Goal: Task Accomplishment & Management: Use online tool/utility

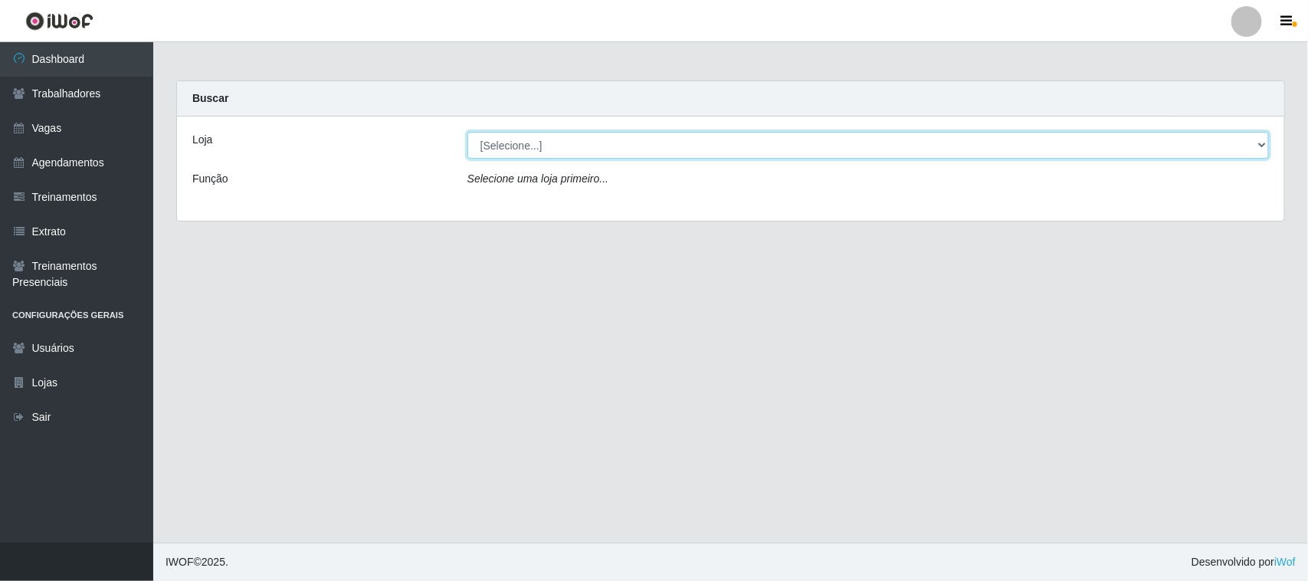
click at [1261, 142] on select "[Selecione...] Nova República - Pajuçara" at bounding box center [869, 145] width 802 height 27
select select "65"
click at [468, 132] on select "[Selecione...] Nova República - Pajuçara" at bounding box center [869, 145] width 802 height 27
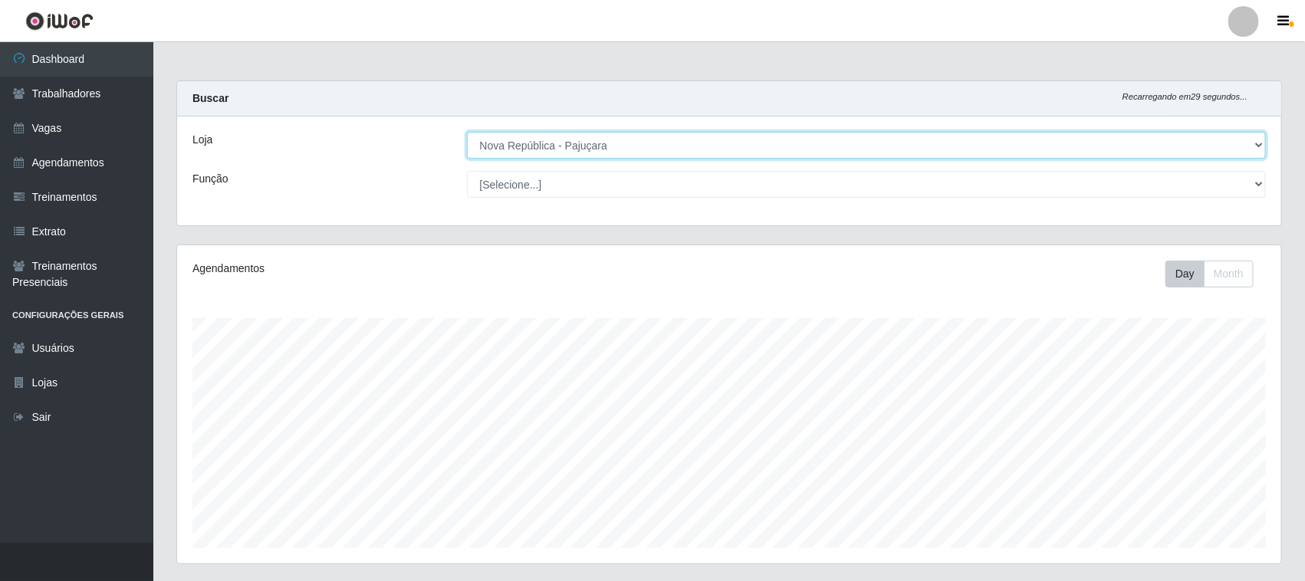
scroll to position [319, 1104]
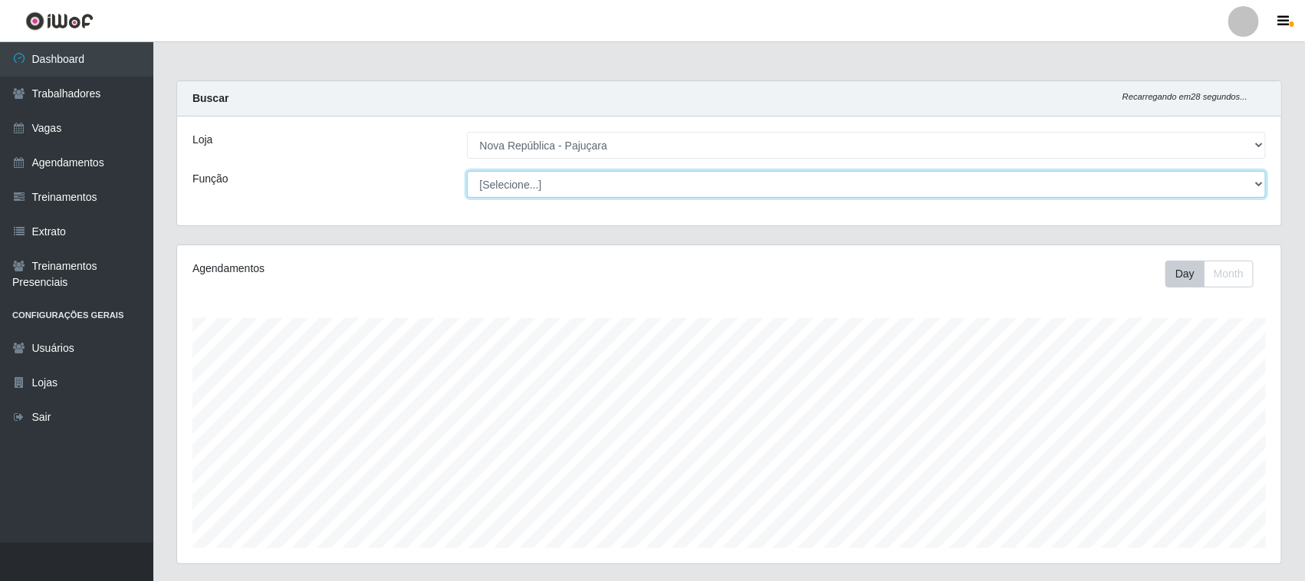
click at [1259, 181] on select "[Selecione...] Balconista Operador de Caixa Repositor" at bounding box center [866, 184] width 799 height 27
select select "22"
click at [467, 171] on select "[Selecione...] Balconista Operador de Caixa Repositor" at bounding box center [866, 184] width 799 height 27
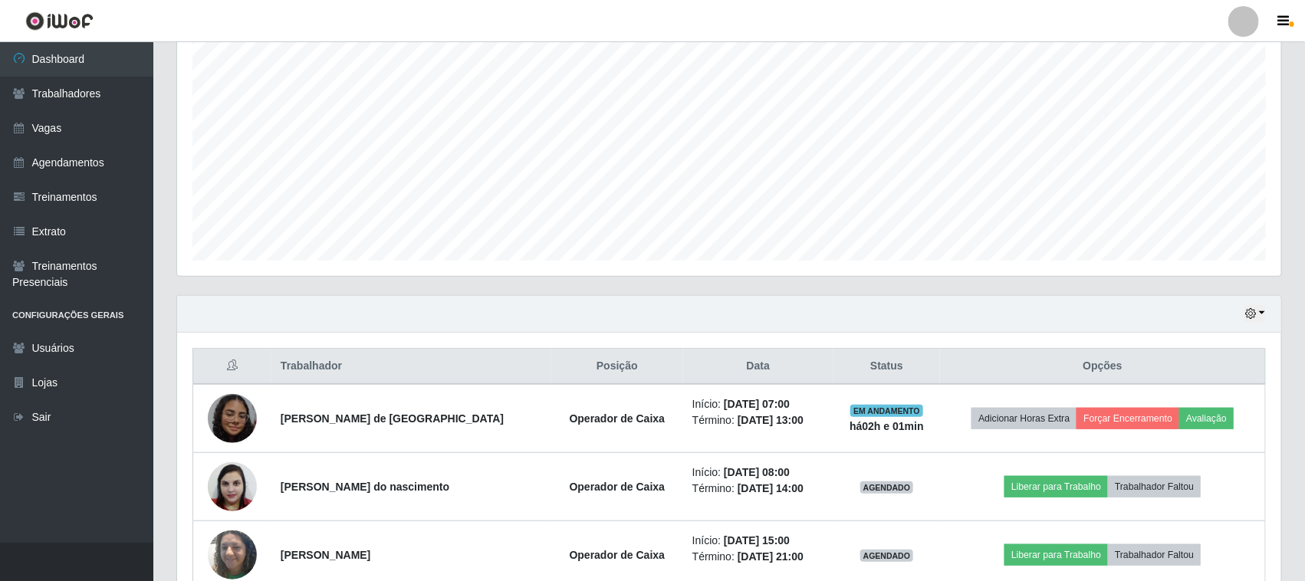
scroll to position [370, 0]
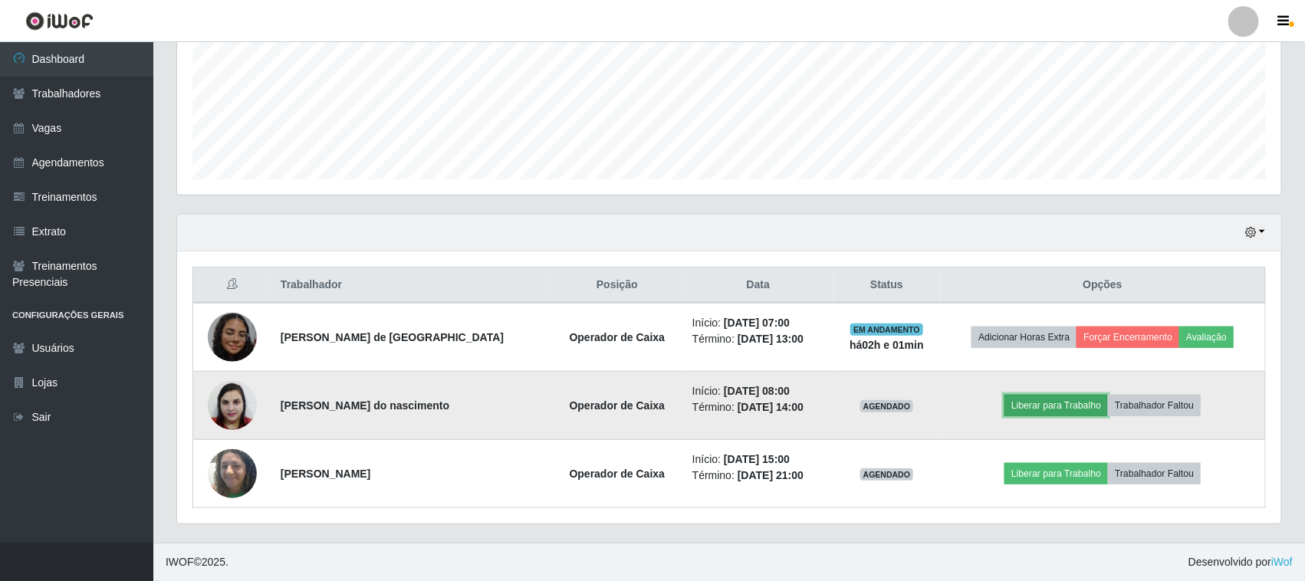
click at [1089, 403] on button "Liberar para Trabalho" at bounding box center [1055, 405] width 103 height 21
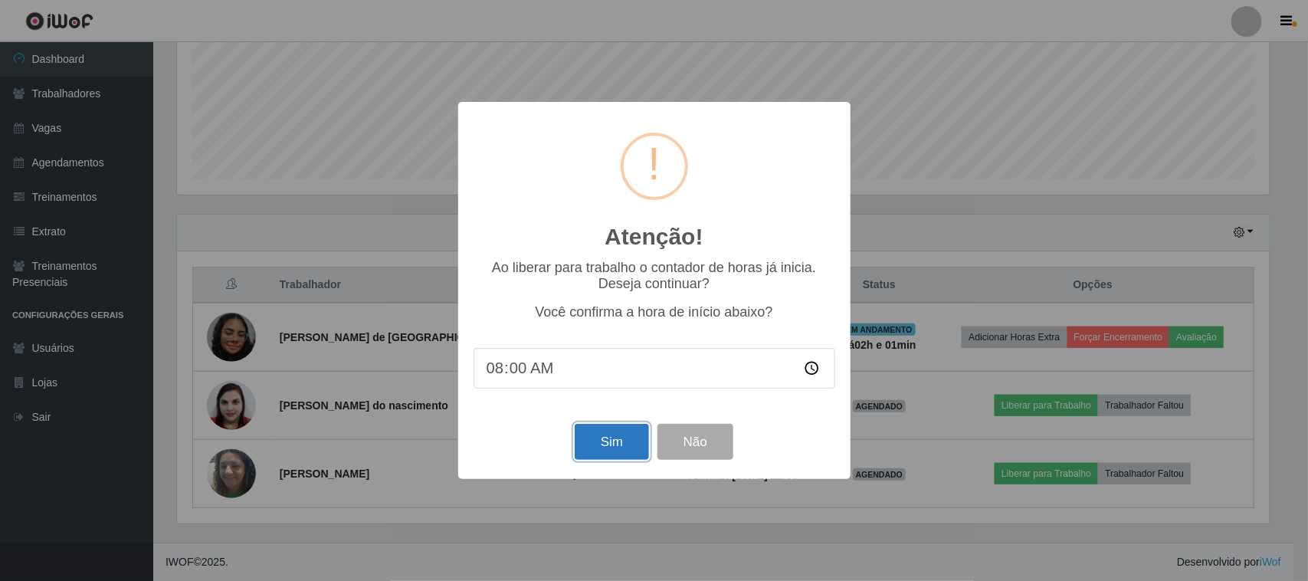
click at [609, 446] on button "Sim" at bounding box center [612, 442] width 74 height 36
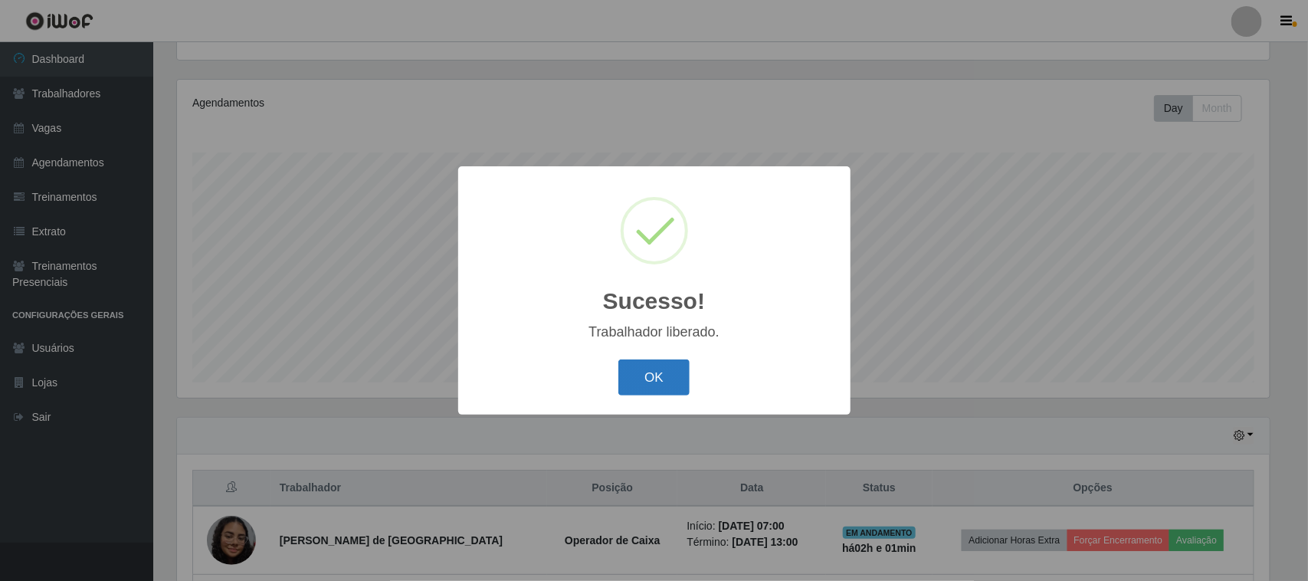
click at [652, 376] on button "OK" at bounding box center [654, 377] width 71 height 36
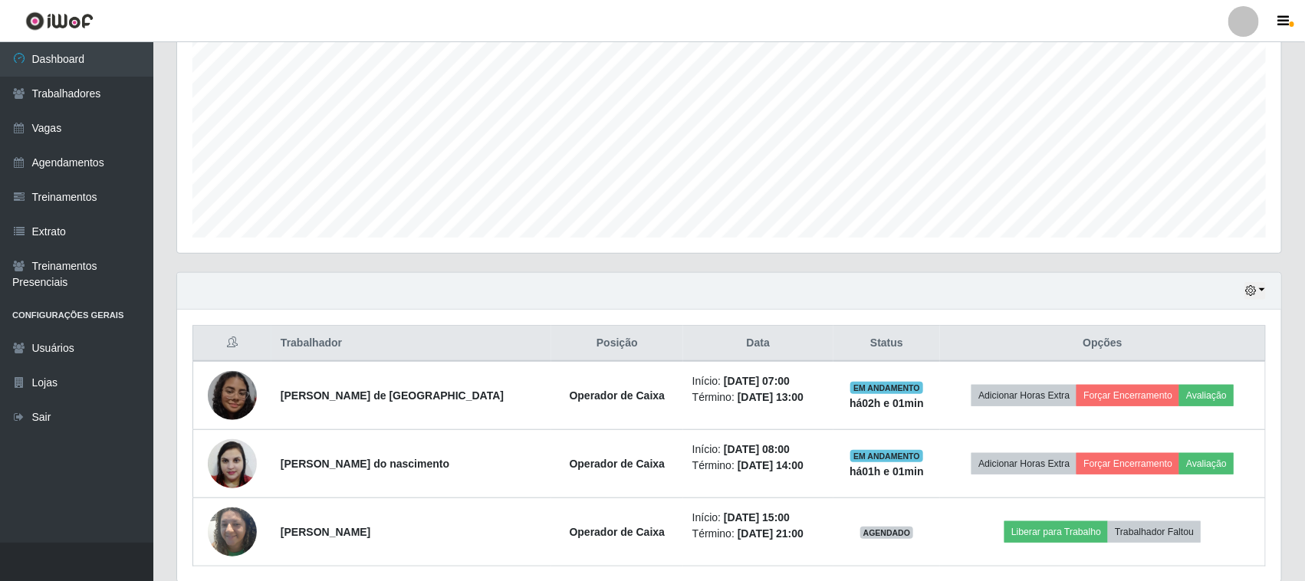
scroll to position [370, 0]
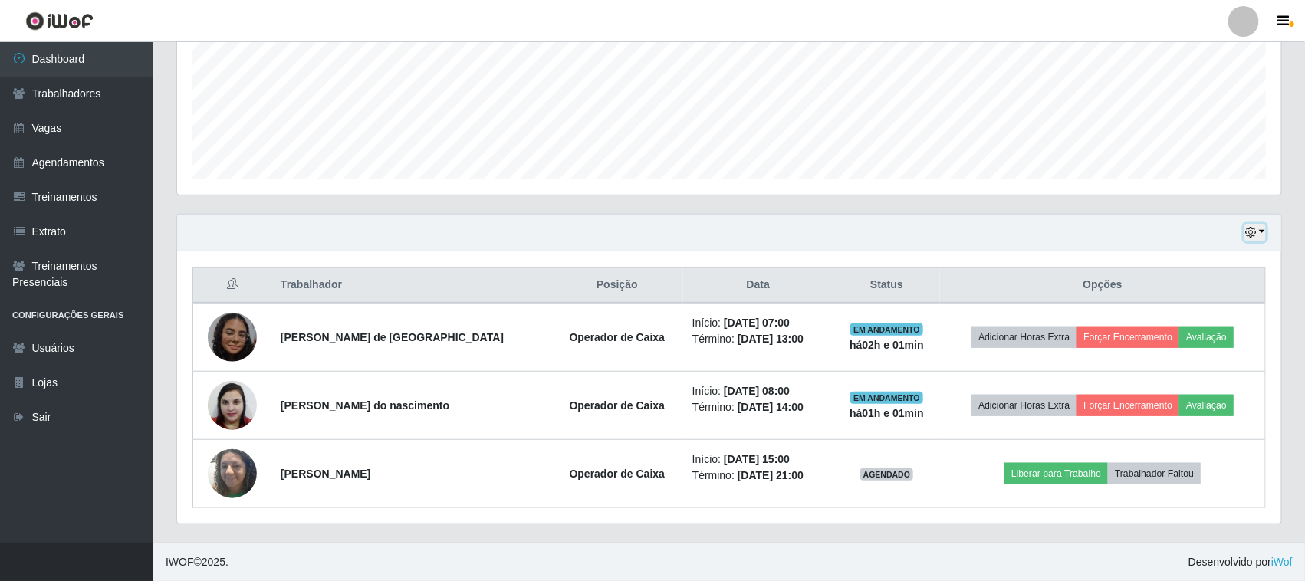
click at [1262, 231] on button "button" at bounding box center [1254, 233] width 21 height 18
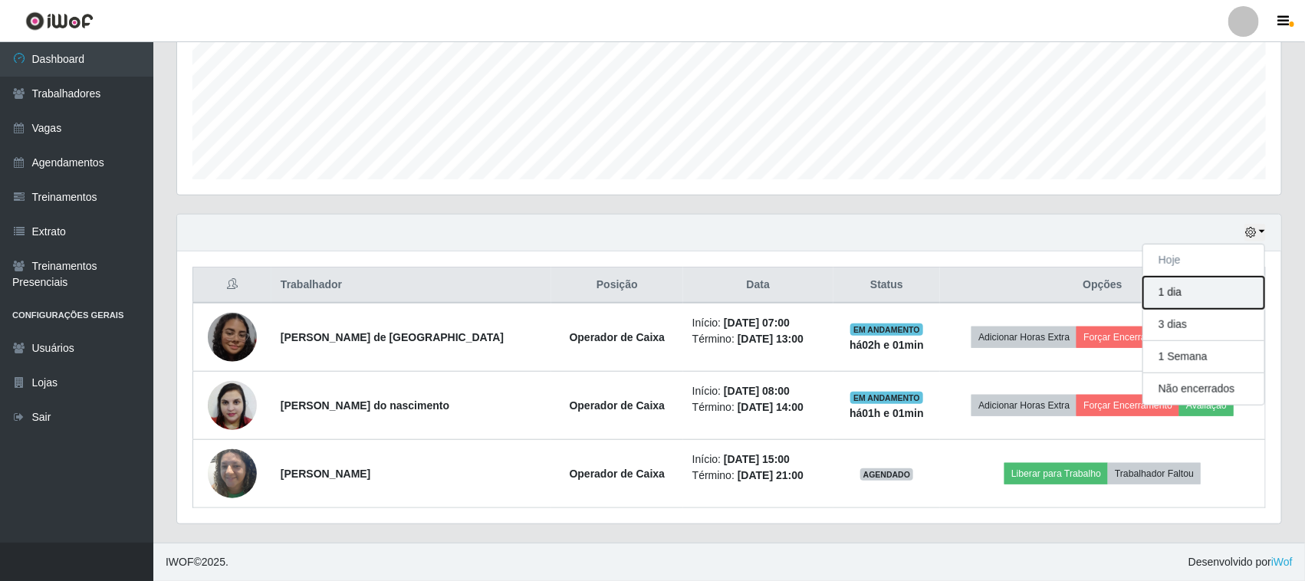
click at [1170, 296] on button "1 dia" at bounding box center [1203, 293] width 121 height 32
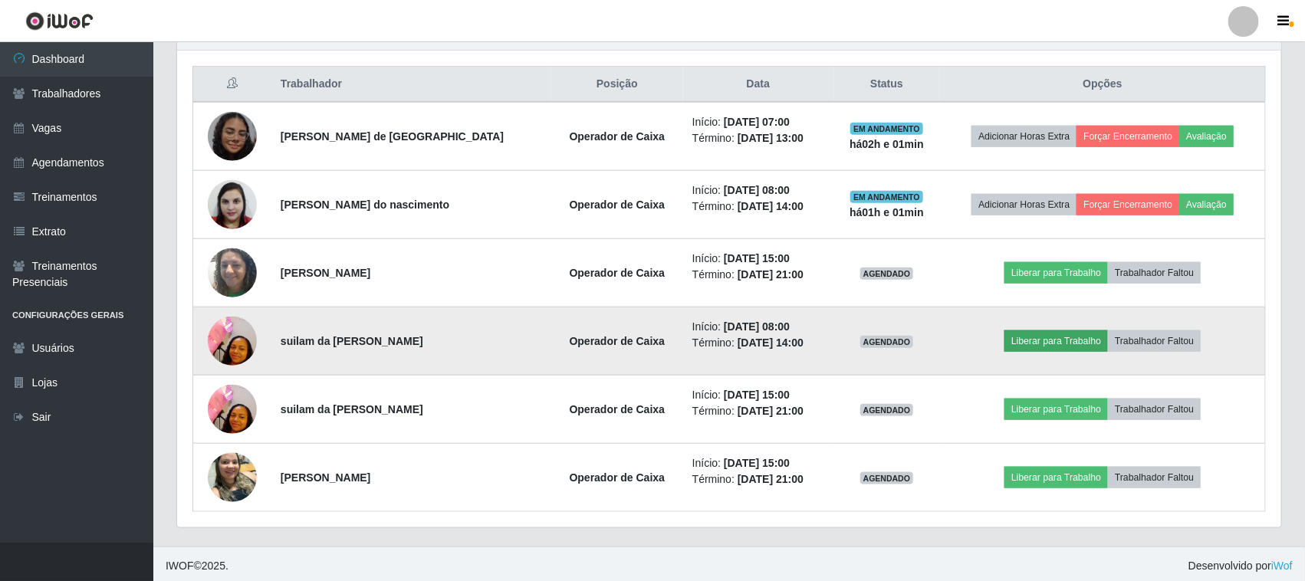
scroll to position [576, 0]
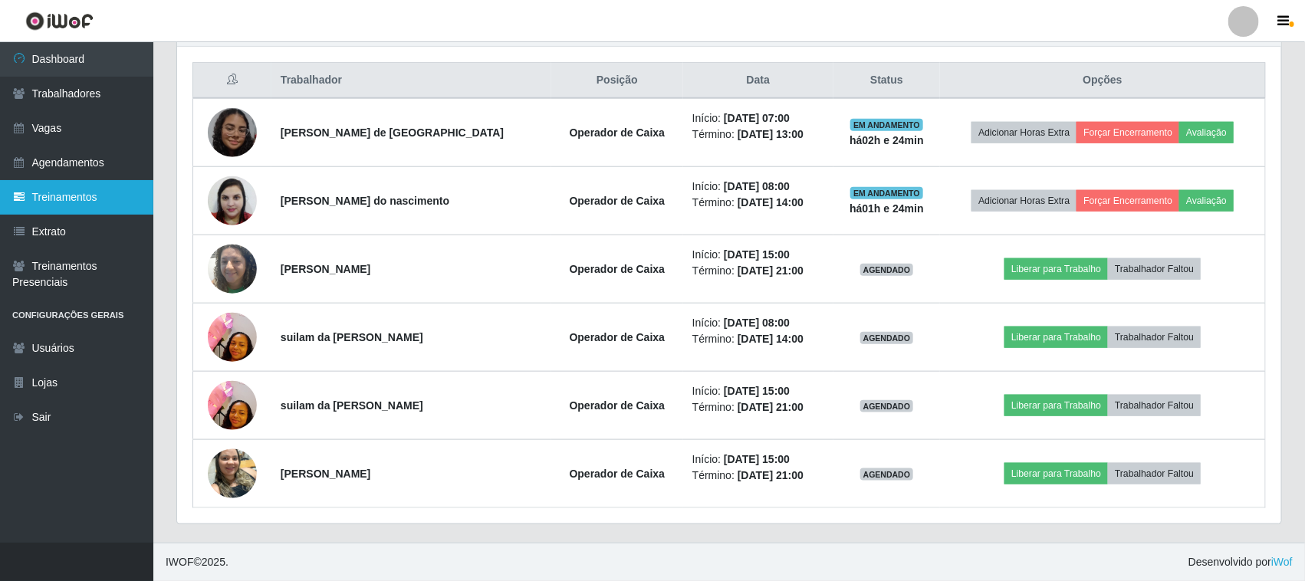
click at [124, 202] on link "Treinamentos" at bounding box center [76, 197] width 153 height 34
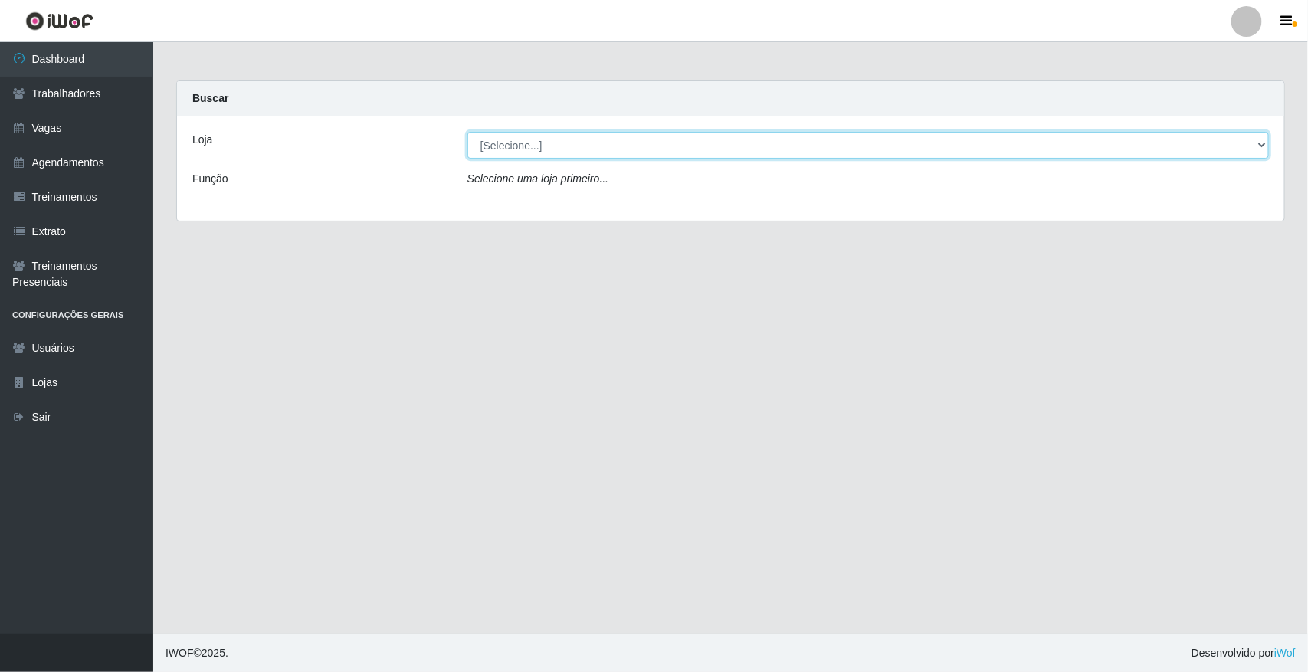
click at [645, 134] on select "[Selecione...] [GEOGRAPHIC_DATA]" at bounding box center [869, 145] width 802 height 27
select select "65"
click at [468, 132] on select "[Selecione...] Nova República - Pajuçara" at bounding box center [869, 145] width 802 height 27
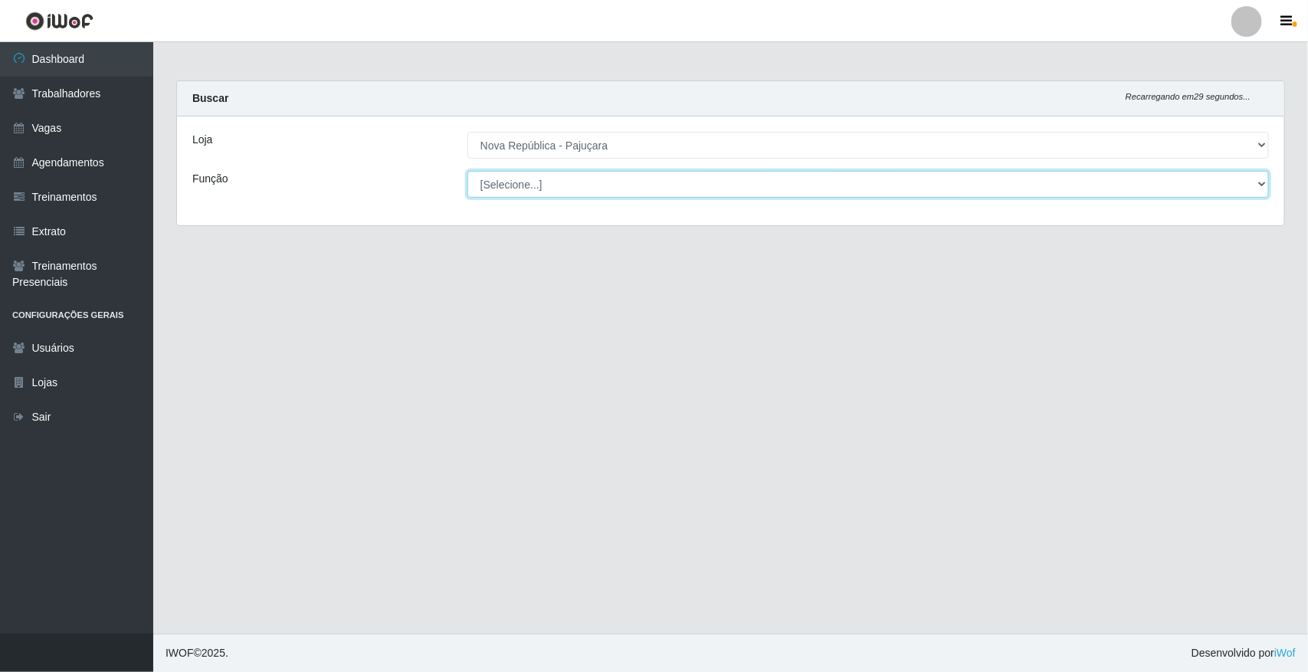
click at [626, 182] on select "[Selecione...] Balconista Operador de Caixa Repositor" at bounding box center [869, 184] width 802 height 27
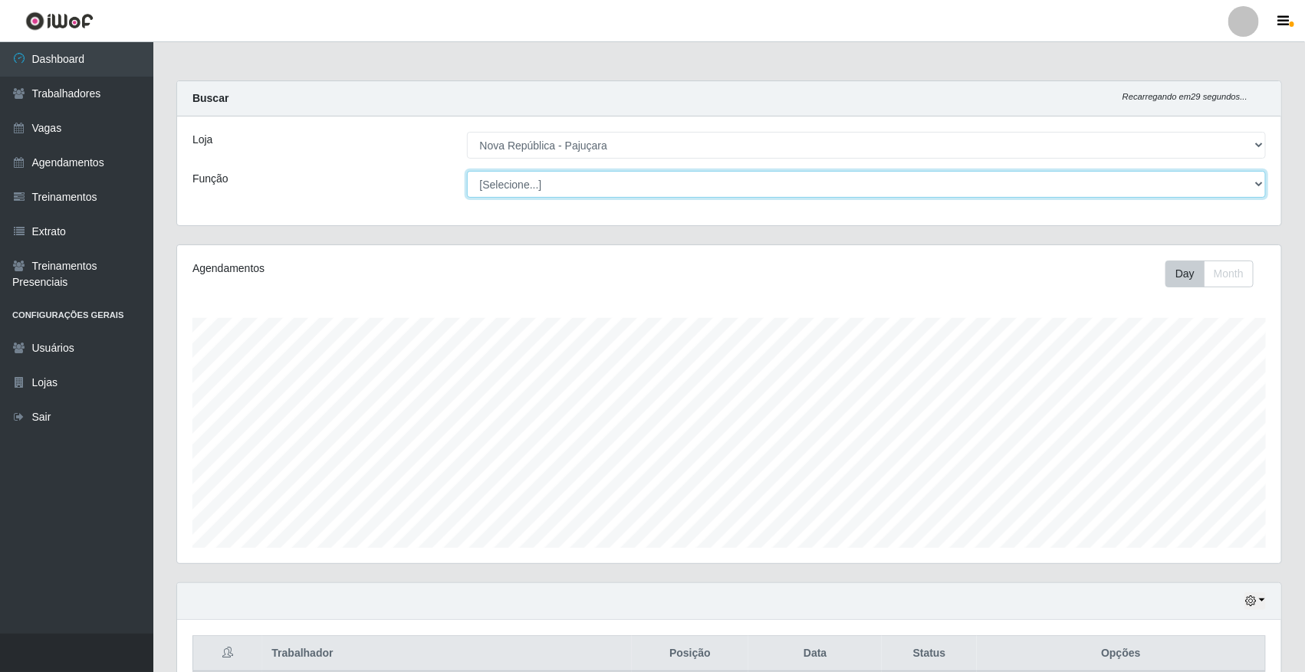
scroll to position [319, 1104]
select select "22"
click at [467, 171] on select "[Selecione...] Balconista Operador de Caixa Repositor" at bounding box center [866, 184] width 799 height 27
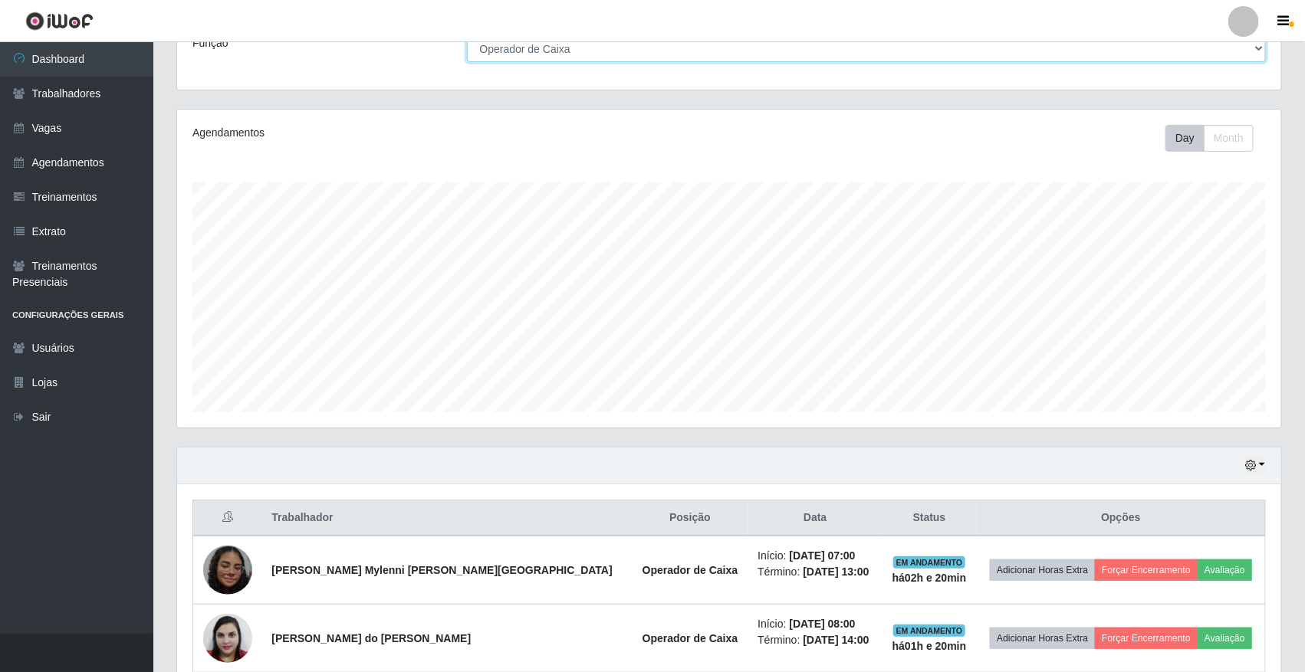
scroll to position [280, 0]
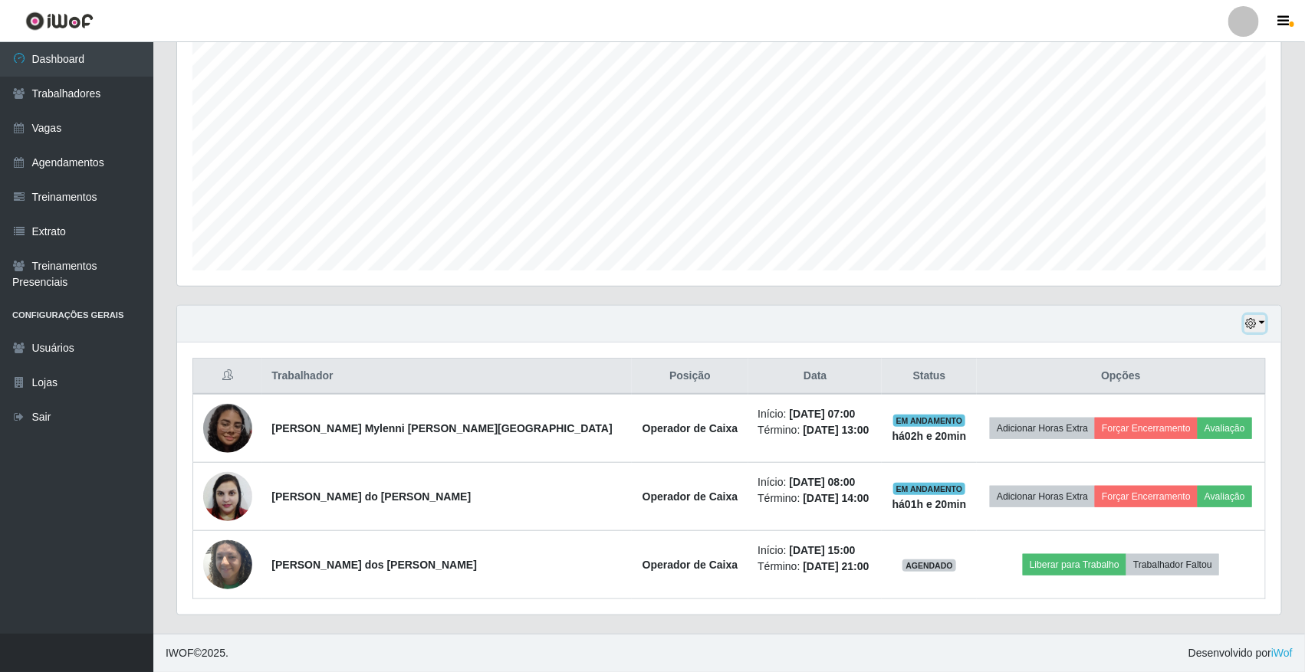
click at [1262, 322] on button "button" at bounding box center [1254, 324] width 21 height 18
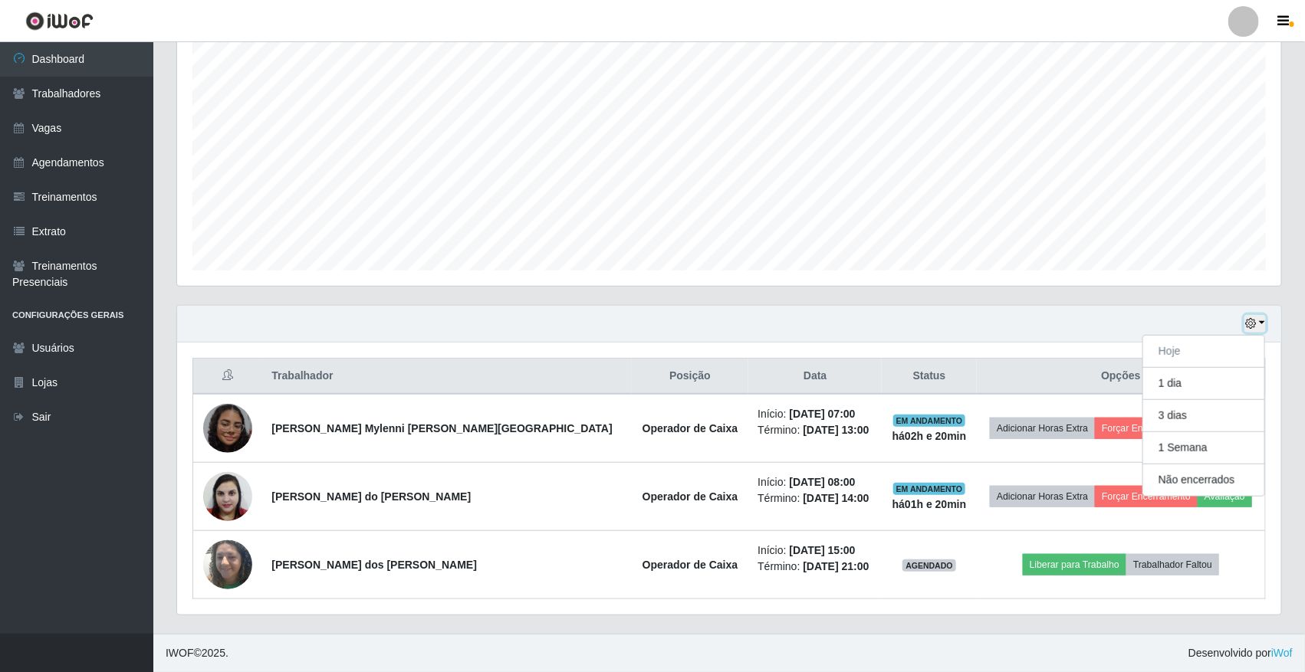
click at [1262, 322] on button "button" at bounding box center [1254, 324] width 21 height 18
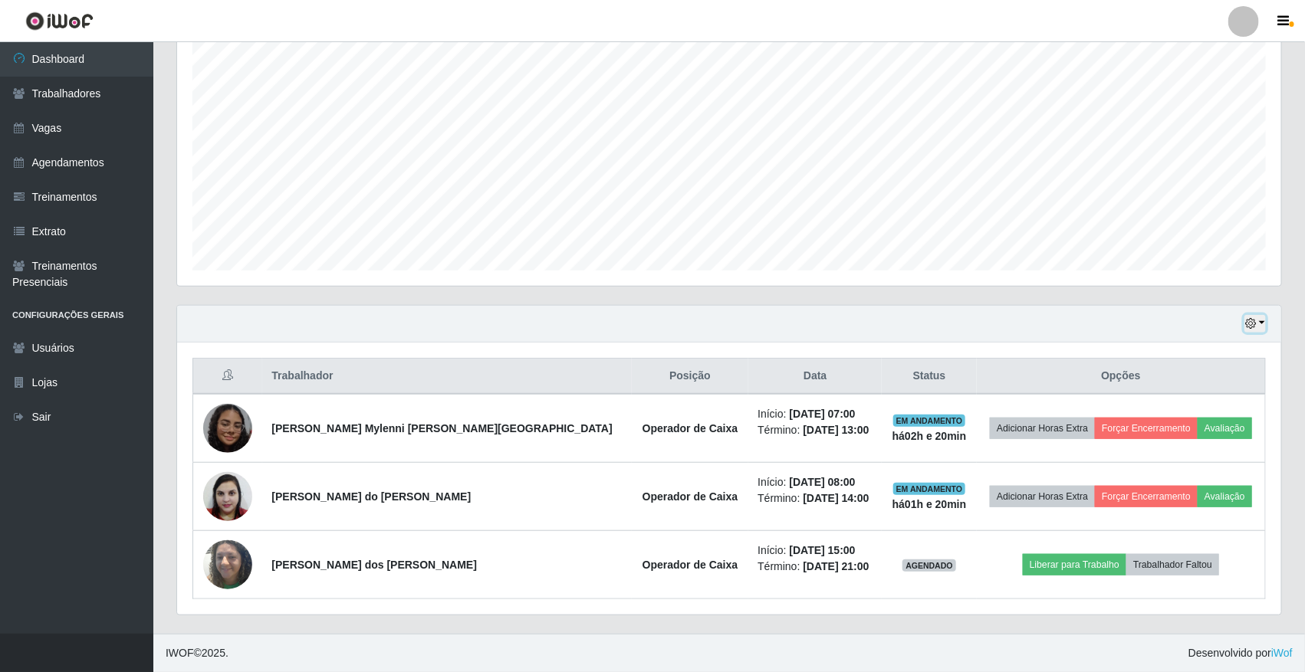
click at [1259, 322] on button "button" at bounding box center [1254, 324] width 21 height 18
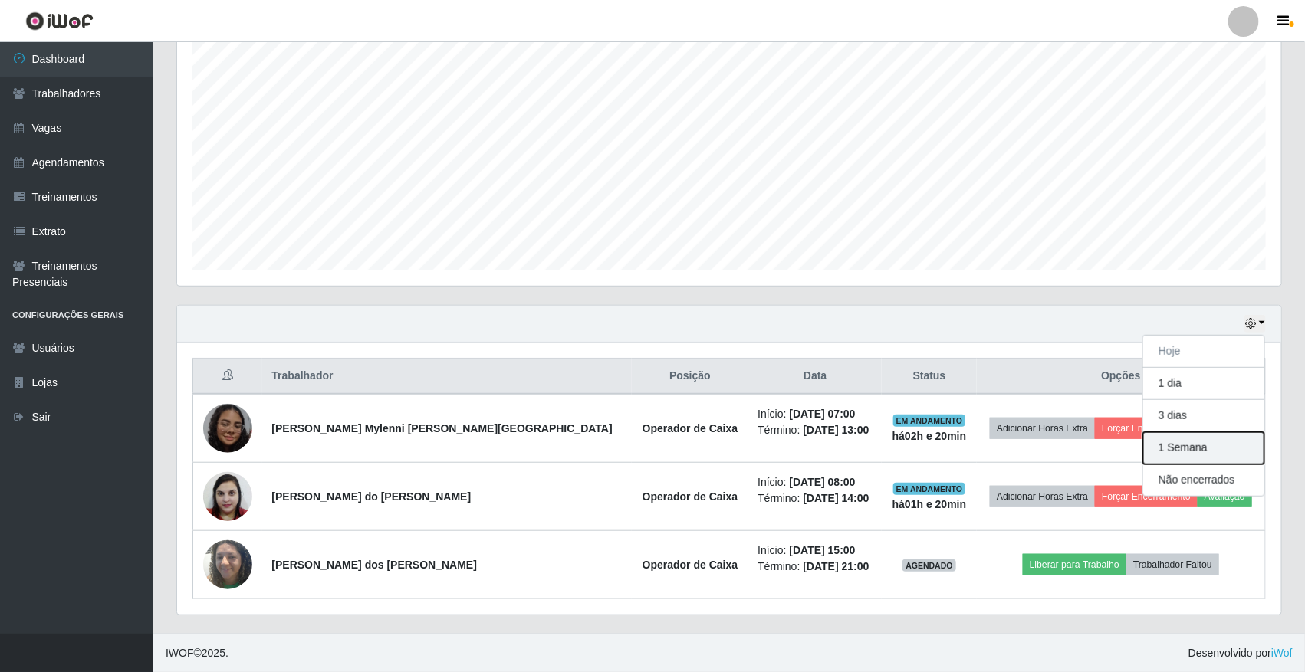
click at [1224, 442] on button "1 Semana" at bounding box center [1203, 448] width 121 height 32
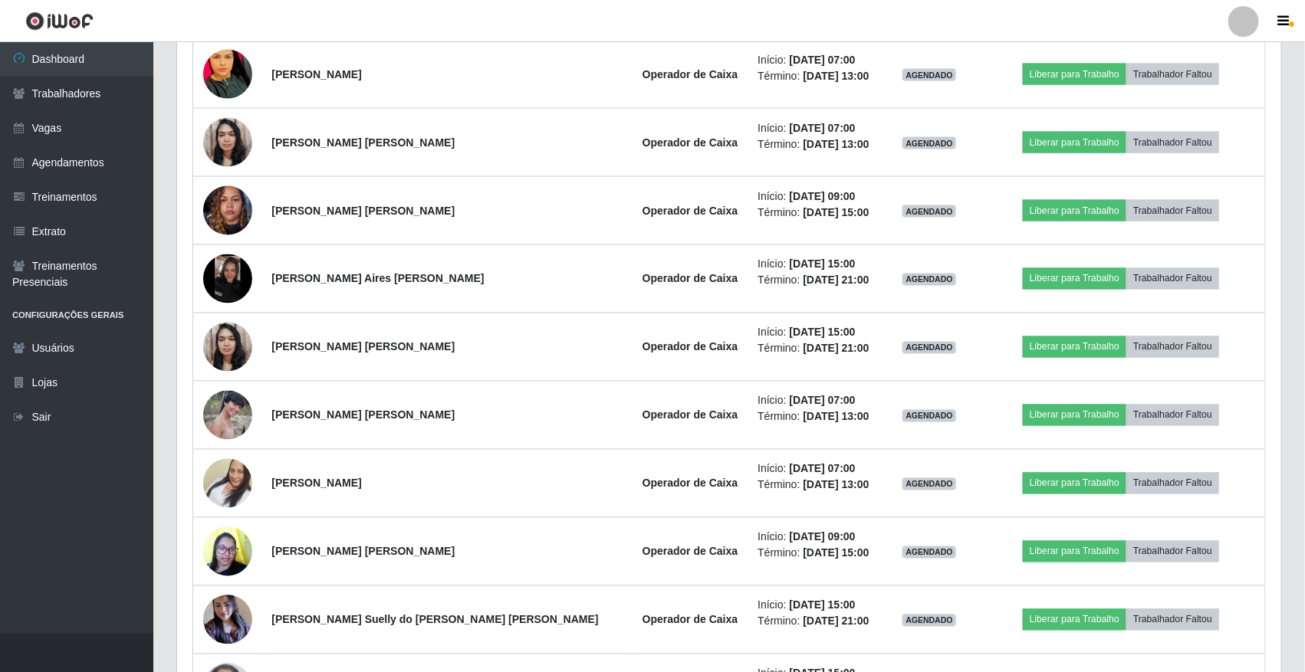
scroll to position [759, 0]
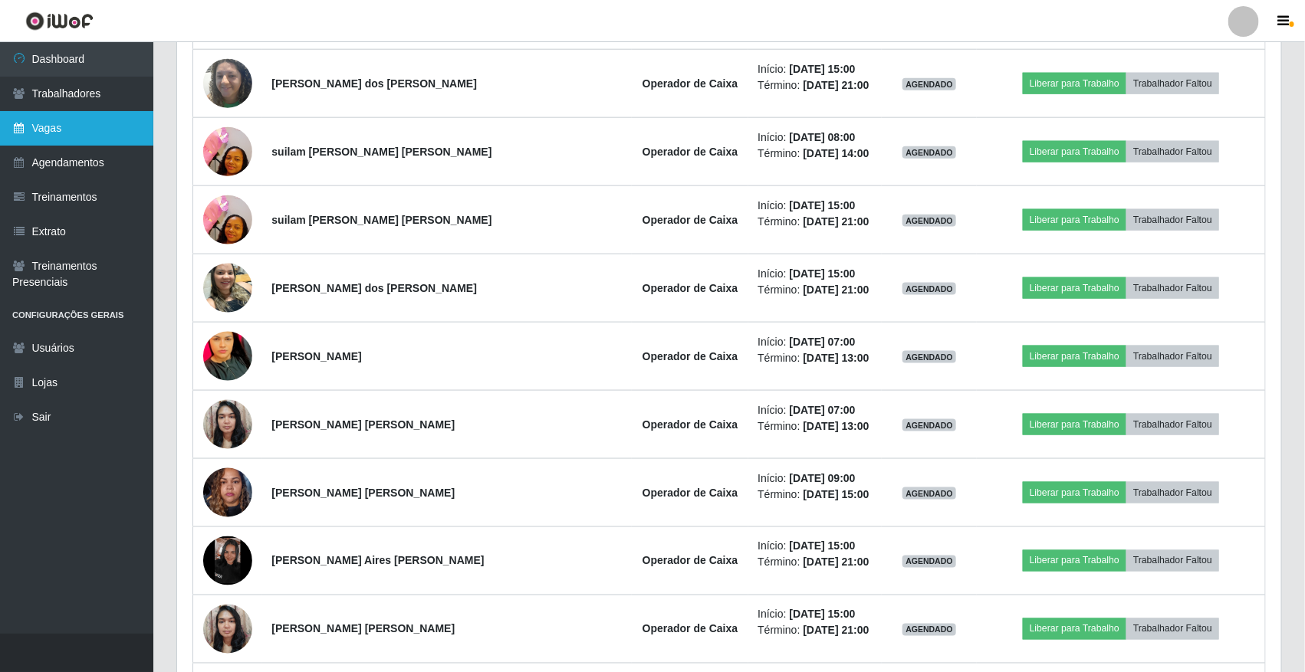
click at [82, 130] on link "Vagas" at bounding box center [76, 128] width 153 height 34
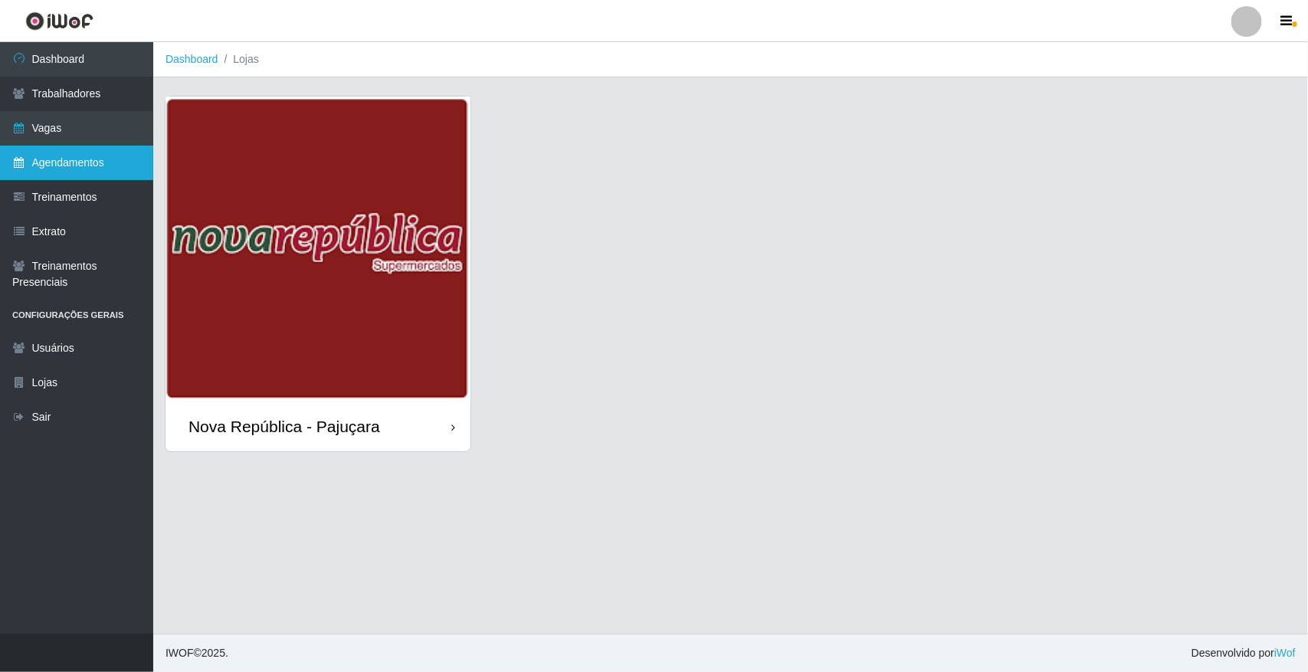
click at [79, 152] on link "Agendamentos" at bounding box center [76, 163] width 153 height 34
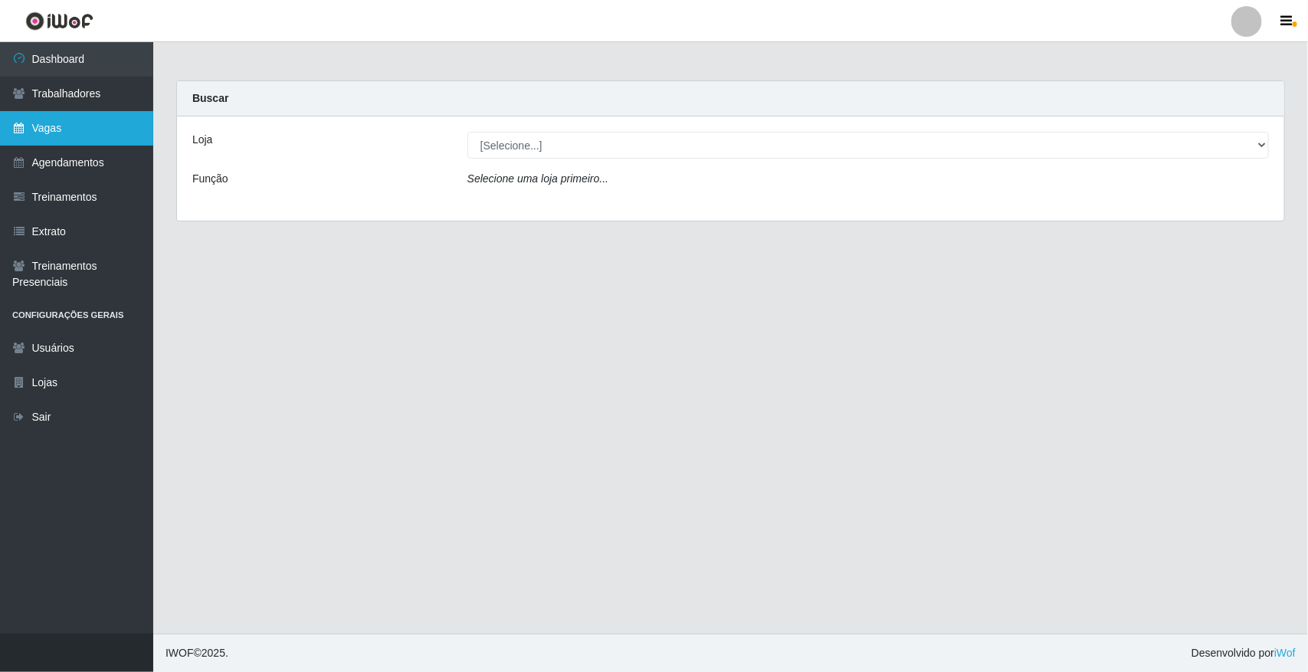
click at [136, 133] on link "Vagas" at bounding box center [76, 128] width 153 height 34
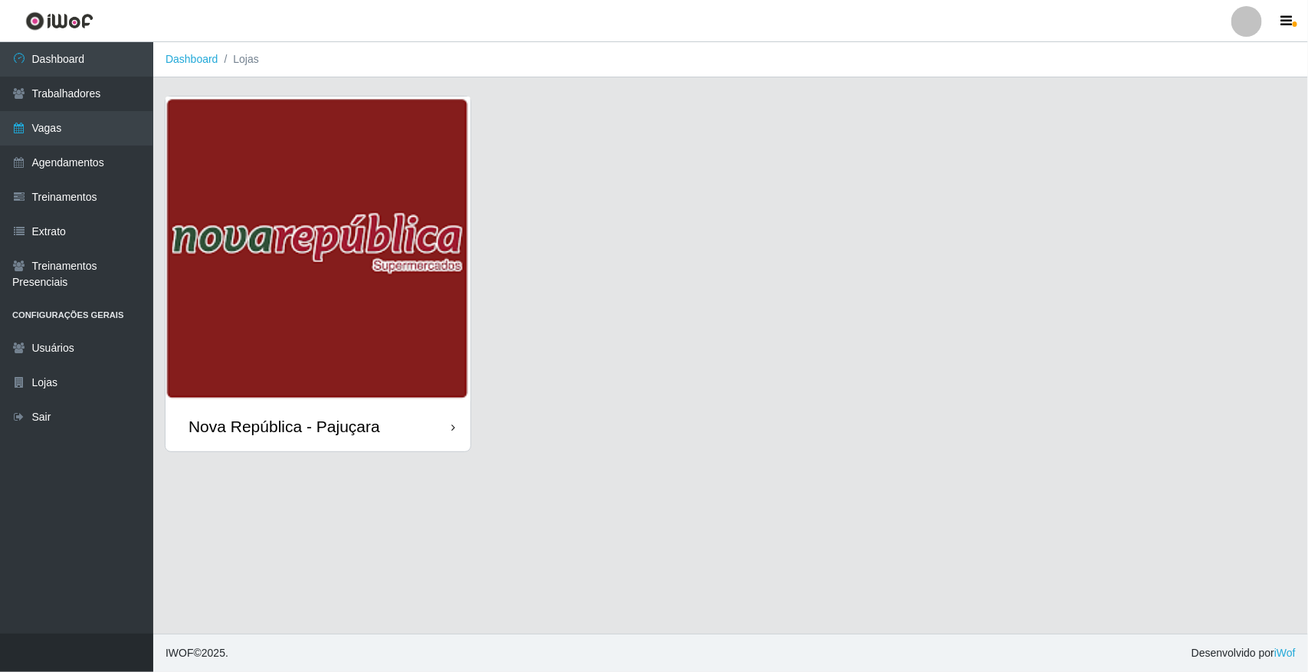
click at [228, 189] on img at bounding box center [318, 249] width 305 height 305
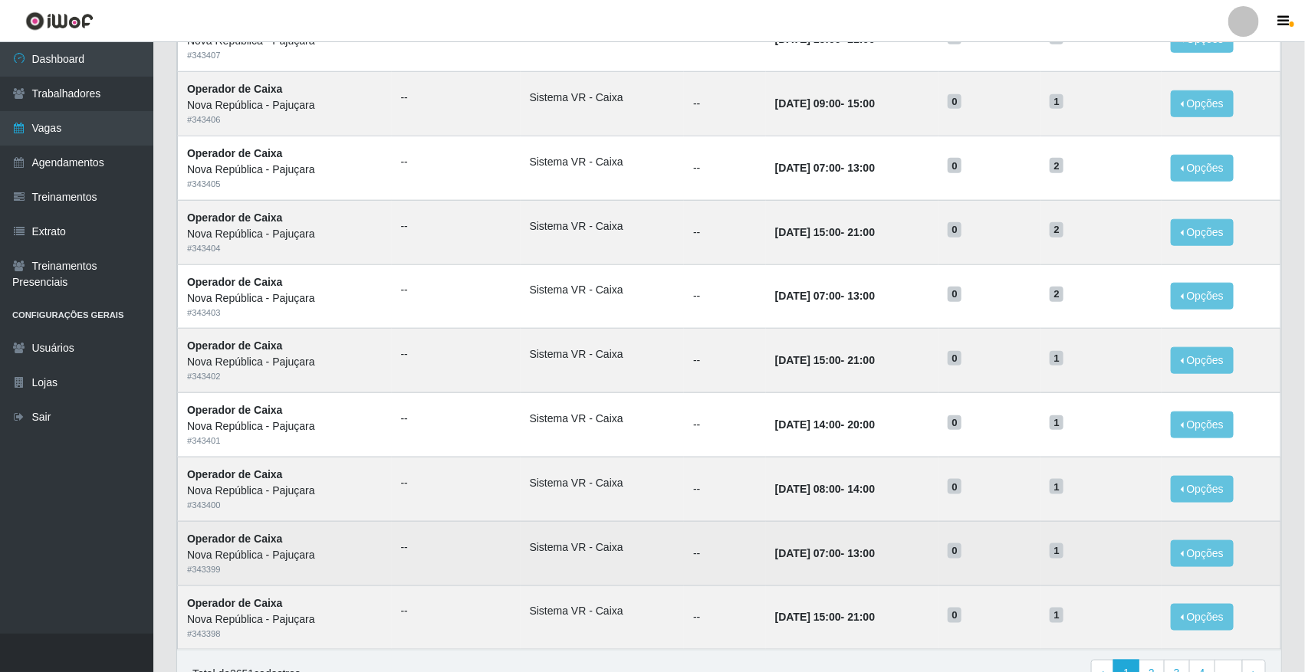
scroll to position [630, 0]
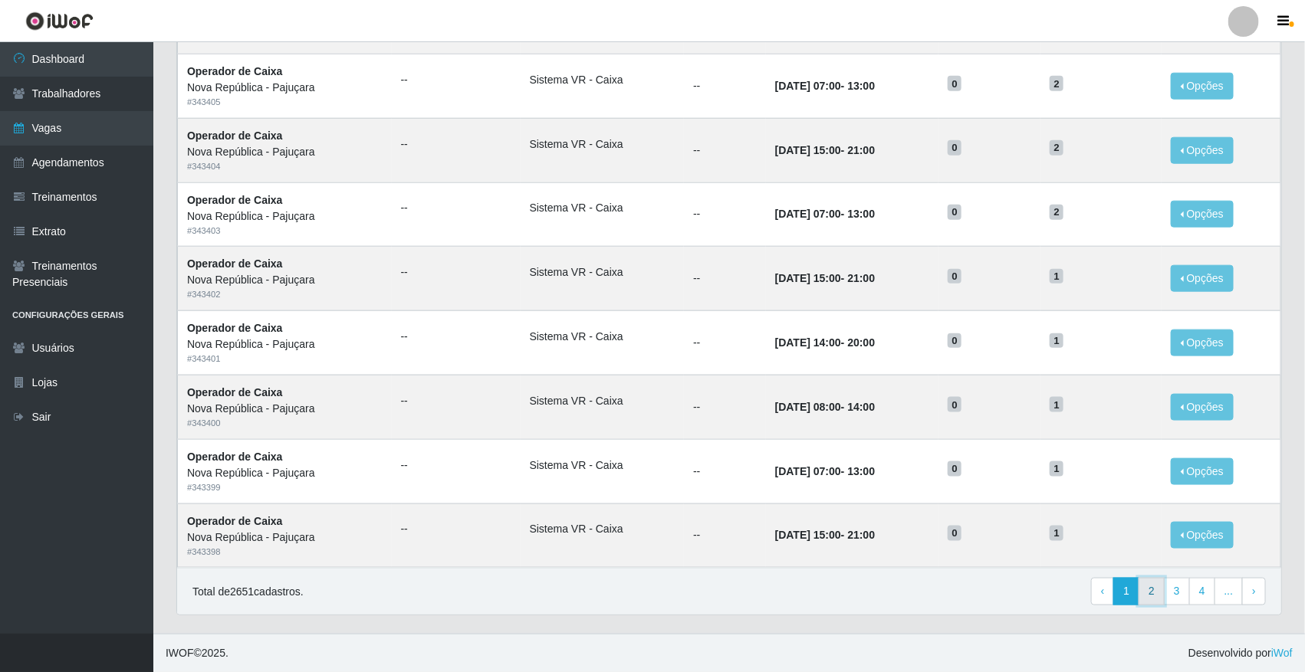
click at [1151, 589] on link "2" at bounding box center [1151, 592] width 26 height 28
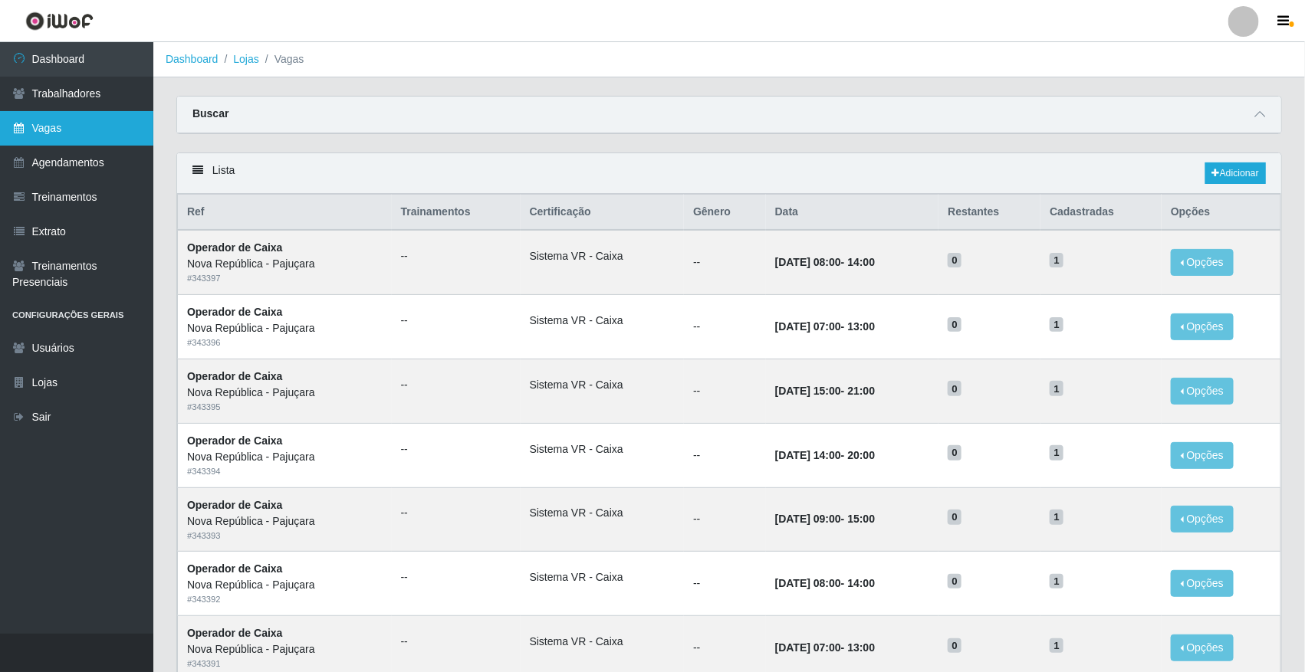
click at [128, 133] on link "Vagas" at bounding box center [76, 128] width 153 height 34
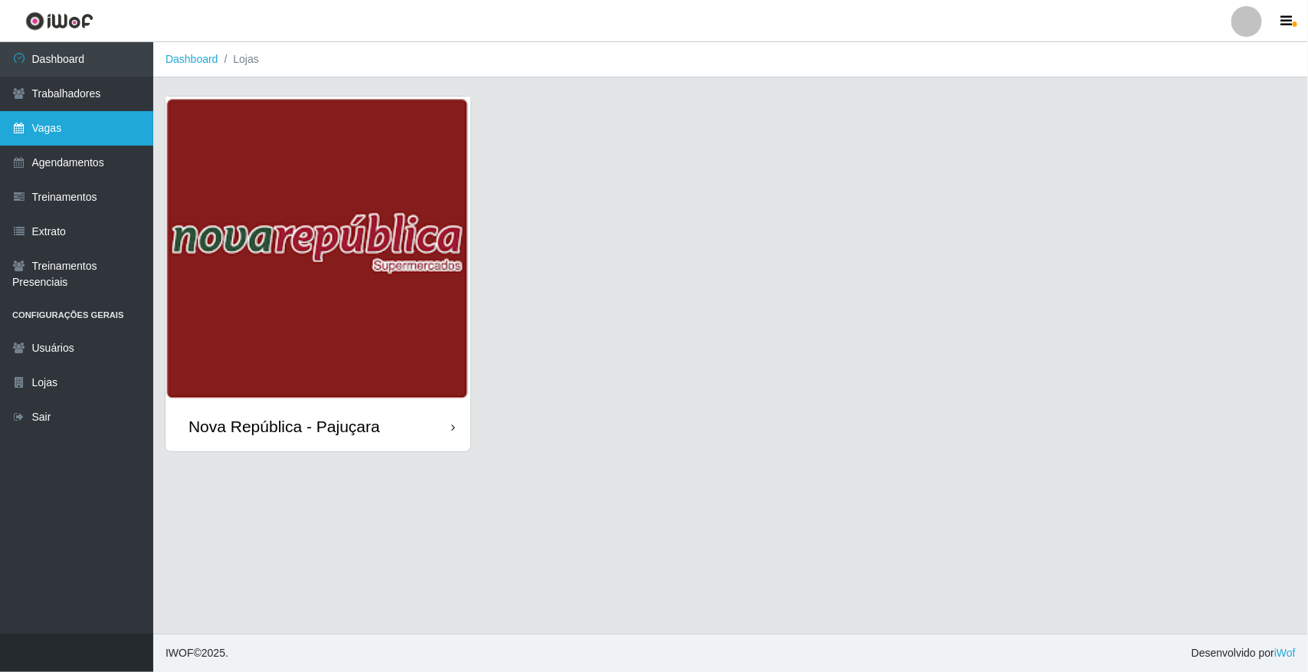
click at [37, 127] on link "Vagas" at bounding box center [76, 128] width 153 height 34
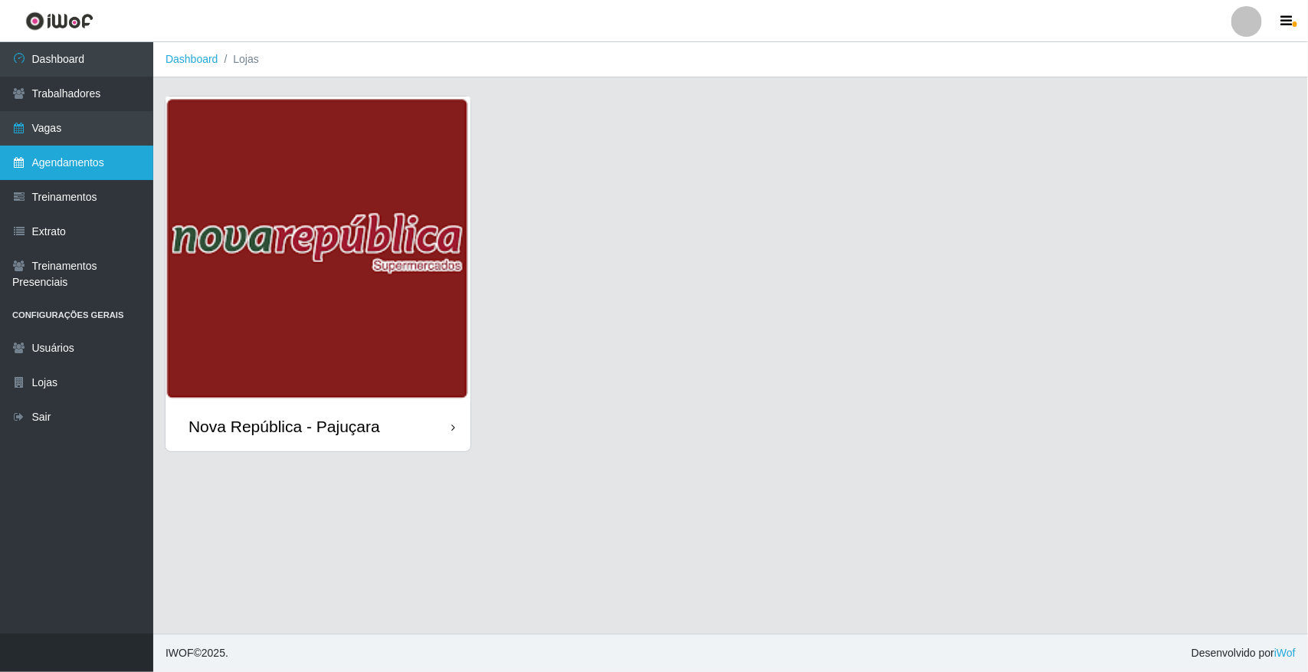
click at [33, 156] on link "Agendamentos" at bounding box center [76, 163] width 153 height 34
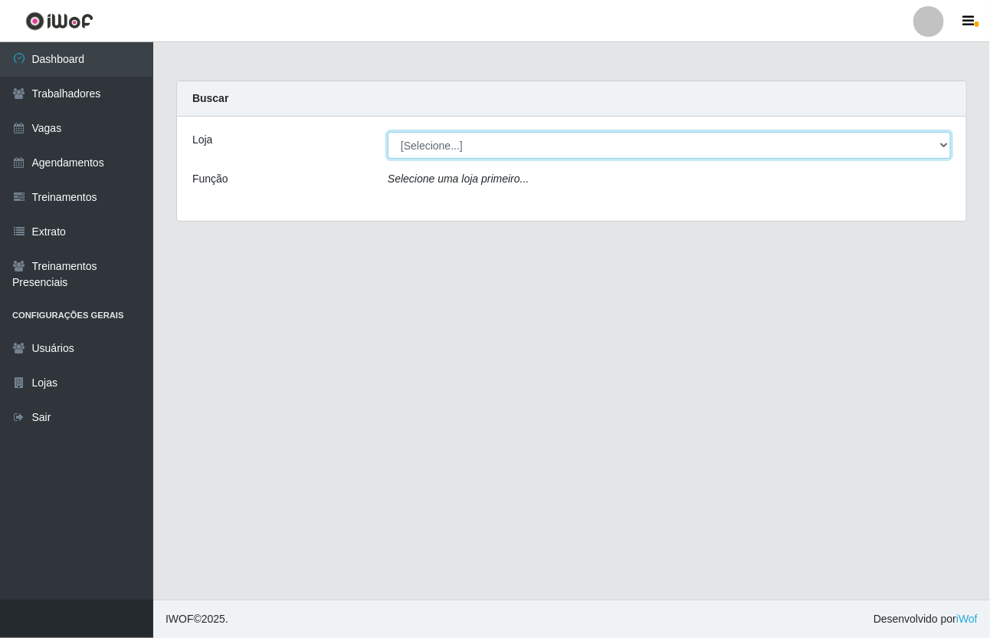
click at [901, 143] on select "[Selecione...] [GEOGRAPHIC_DATA]" at bounding box center [669, 145] width 563 height 27
select select "65"
click at [388, 132] on select "[Selecione...] [GEOGRAPHIC_DATA]" at bounding box center [669, 145] width 563 height 27
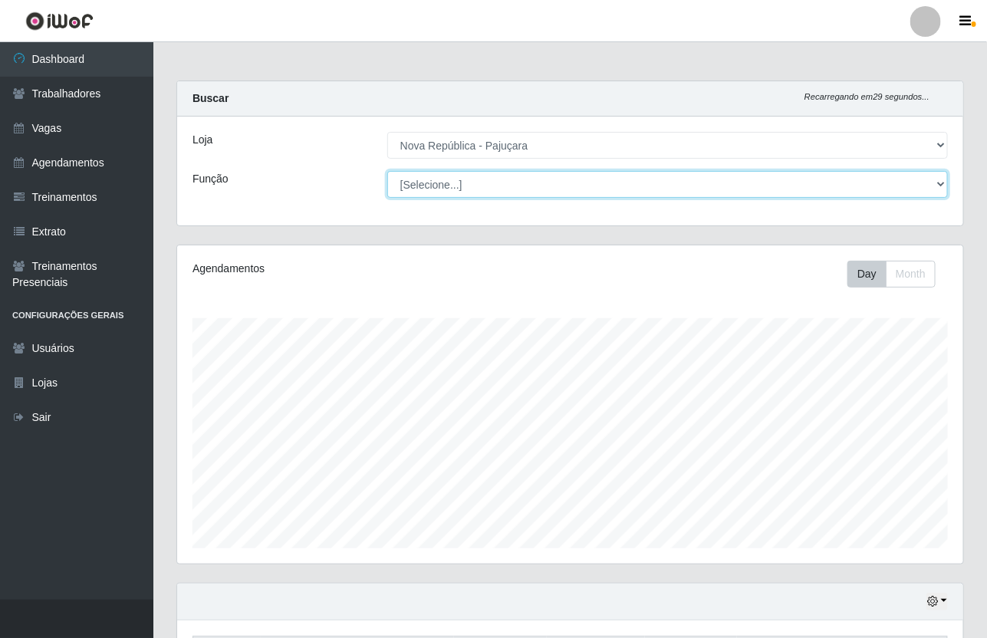
scroll to position [319, 786]
click at [874, 179] on select "[Selecione...] Balconista Operador de Caixa Repositor" at bounding box center [667, 184] width 560 height 27
select select "22"
click at [387, 171] on select "[Selecione...] Balconista Operador de Caixa Repositor" at bounding box center [667, 184] width 560 height 27
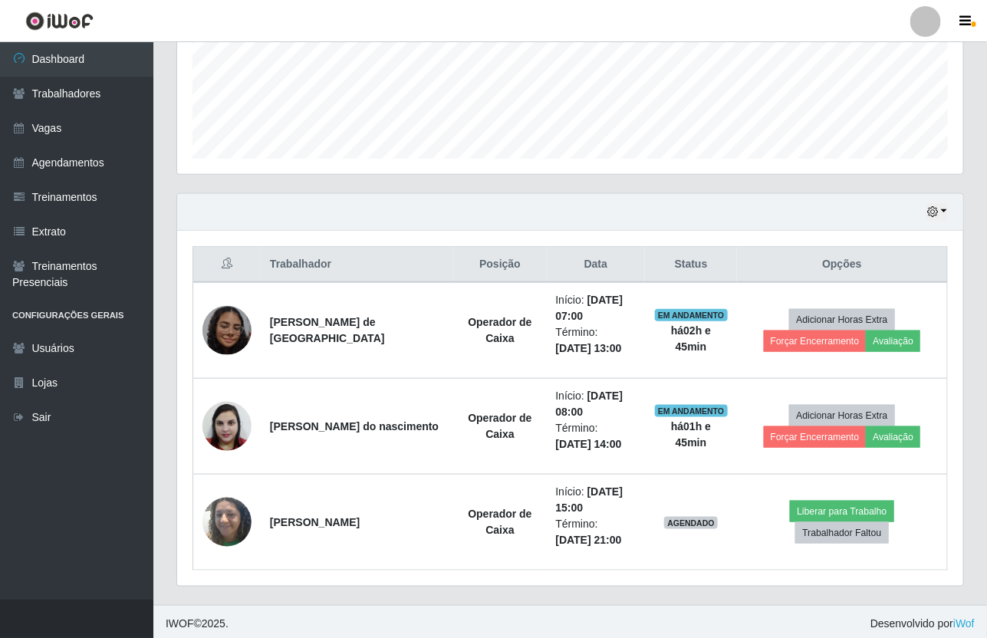
scroll to position [396, 0]
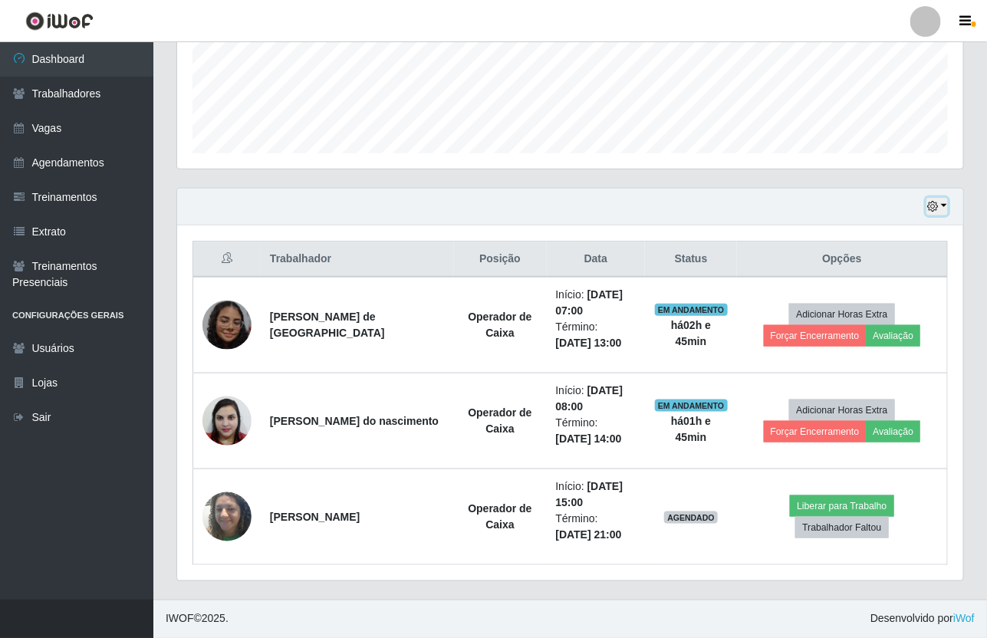
click at [941, 211] on button "button" at bounding box center [936, 207] width 21 height 18
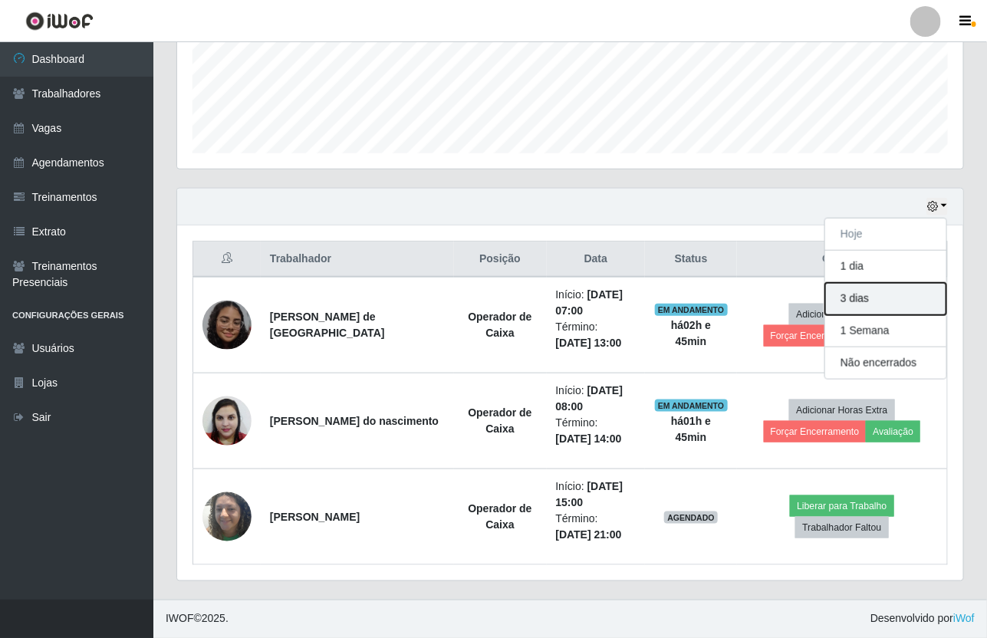
click at [918, 291] on button "3 dias" at bounding box center [885, 299] width 121 height 32
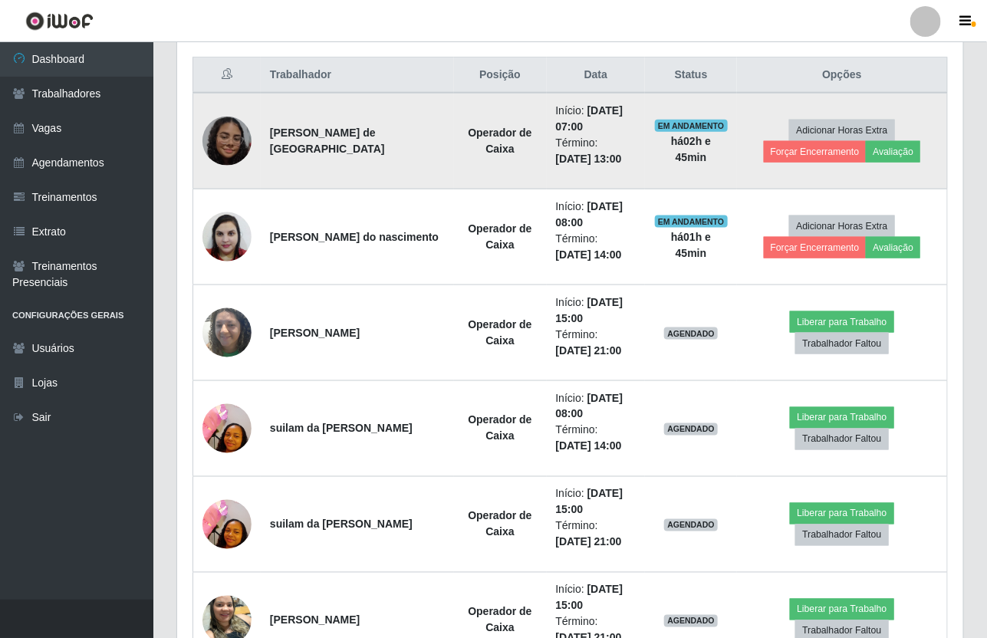
scroll to position [300, 0]
